Goal: Information Seeking & Learning: Find specific fact

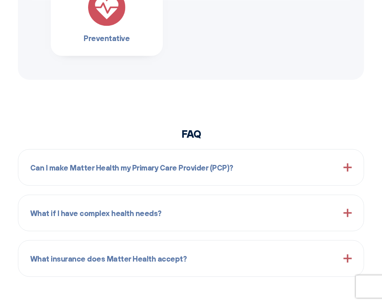
scroll to position [597, 0]
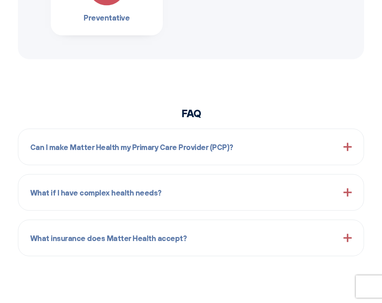
click at [353, 238] on div "What insurance does Matter Health accept? We accept most insurance plans, inclu…" at bounding box center [191, 238] width 346 height 37
click at [347, 240] on span at bounding box center [347, 238] width 8 height 8
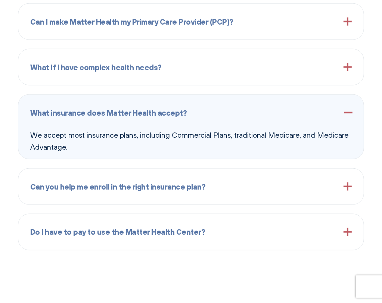
scroll to position [746, 0]
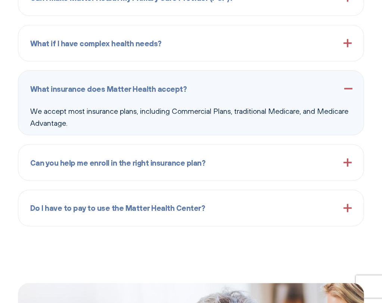
click at [346, 208] on span at bounding box center [347, 208] width 8 height 8
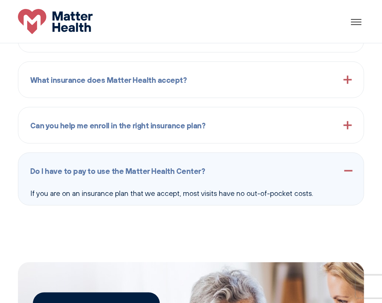
scroll to position [672, 0]
